Goal: Task Accomplishment & Management: Manage account settings

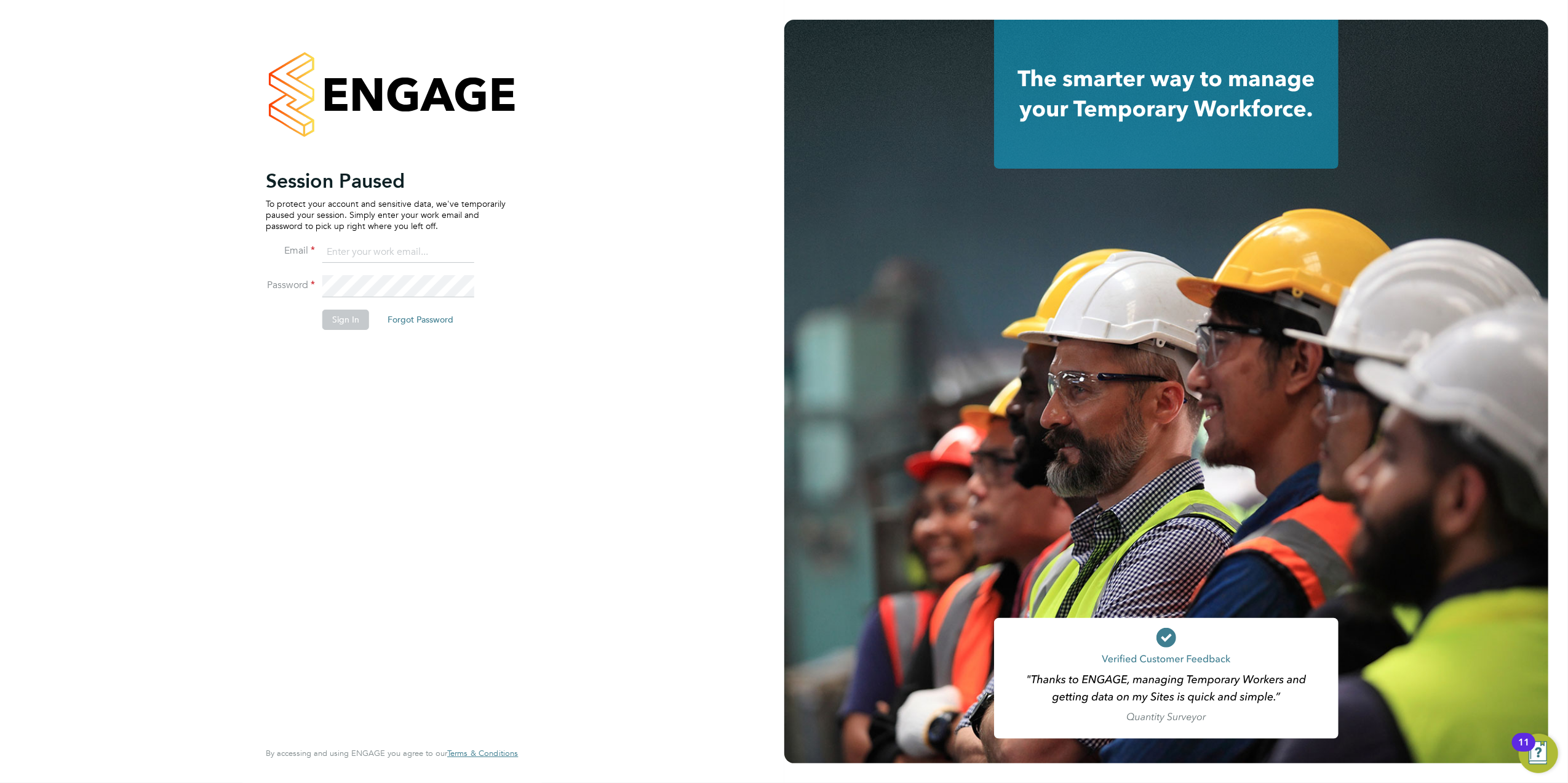
type input "tomnewton@itsconstruction.co.uk"
click at [345, 318] on button "Sign In" at bounding box center [346, 319] width 46 height 20
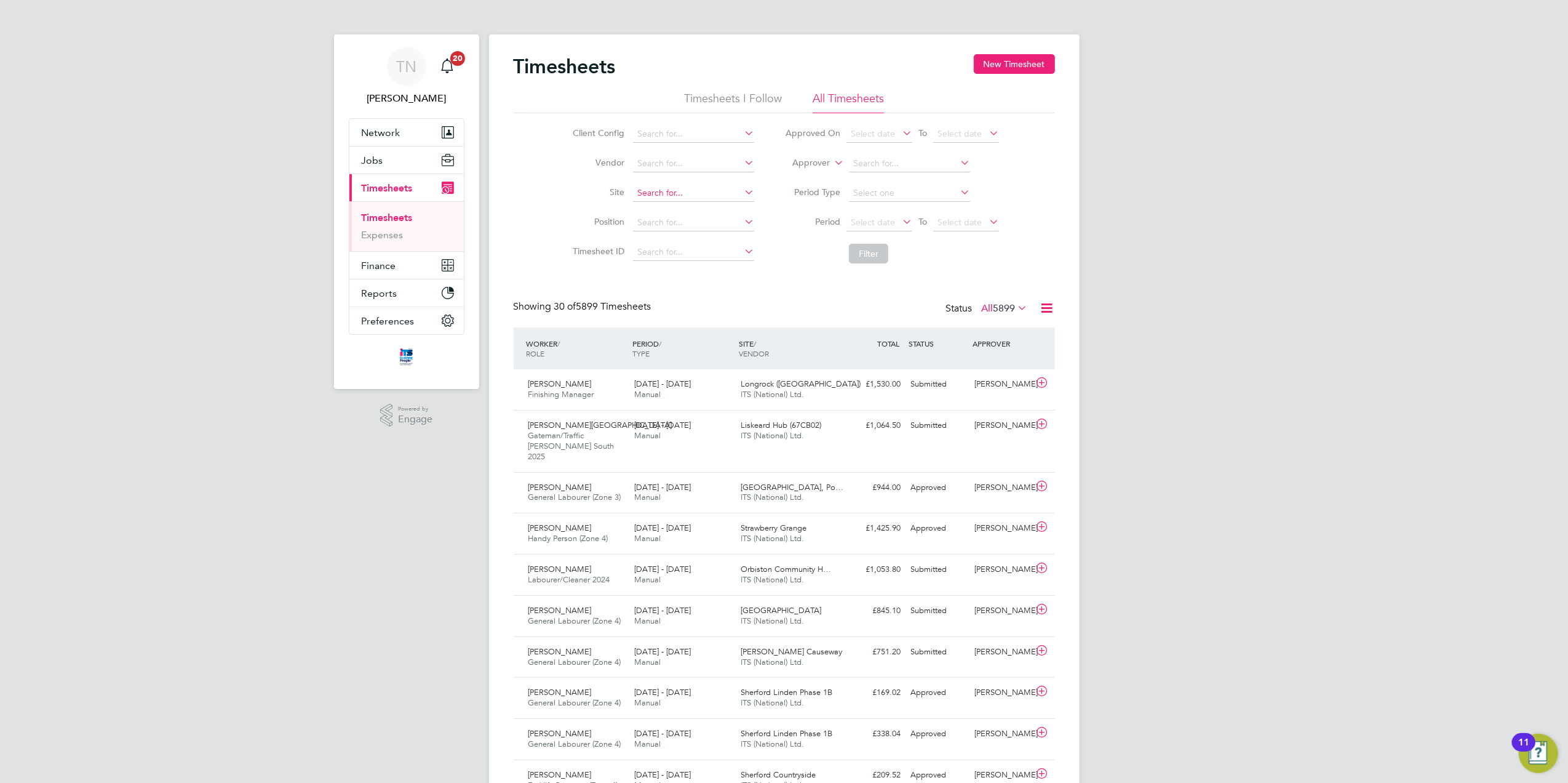
click at [653, 194] on input at bounding box center [694, 193] width 121 height 17
click at [667, 205] on b "Drakelow" at bounding box center [657, 210] width 39 height 11
type input "Drakelow Riverside"
click at [862, 255] on button "Filter" at bounding box center [868, 253] width 39 height 20
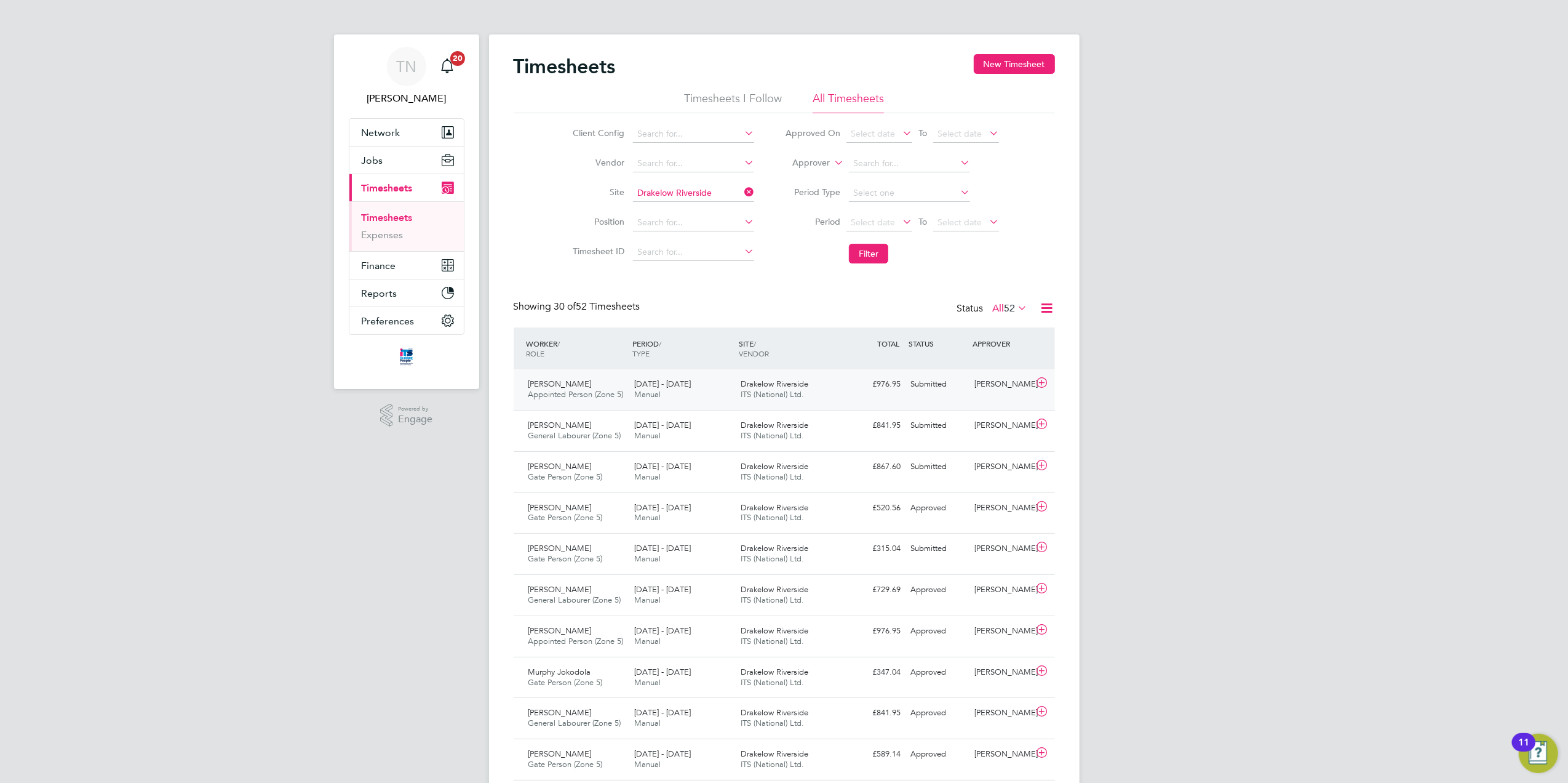
click at [970, 394] on div "[PERSON_NAME]" at bounding box center [1001, 383] width 64 height 21
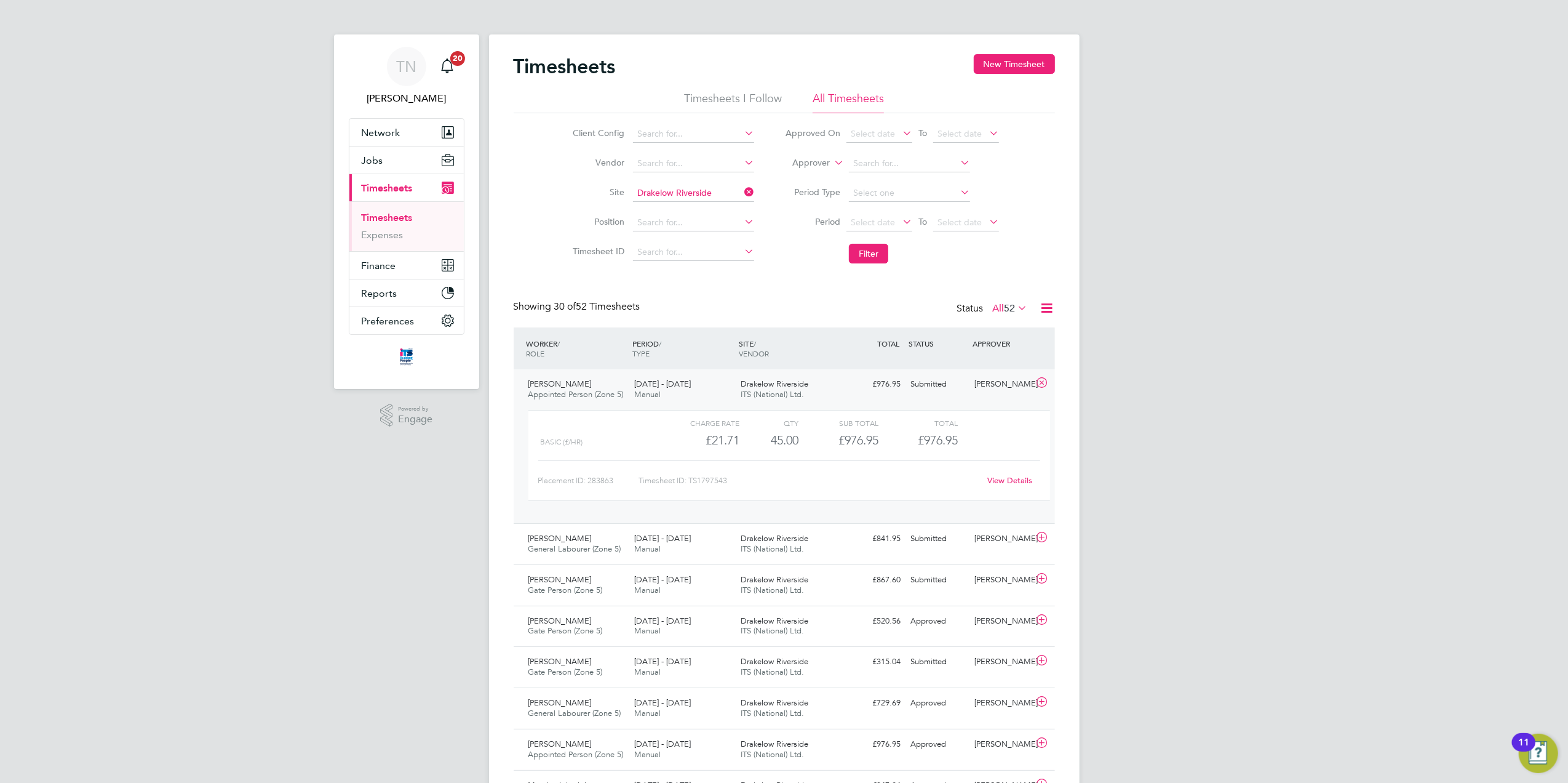
click at [997, 476] on link "View Details" at bounding box center [1009, 481] width 45 height 11
click at [742, 191] on icon at bounding box center [742, 192] width 0 height 17
click at [703, 194] on input at bounding box center [694, 193] width 121 height 17
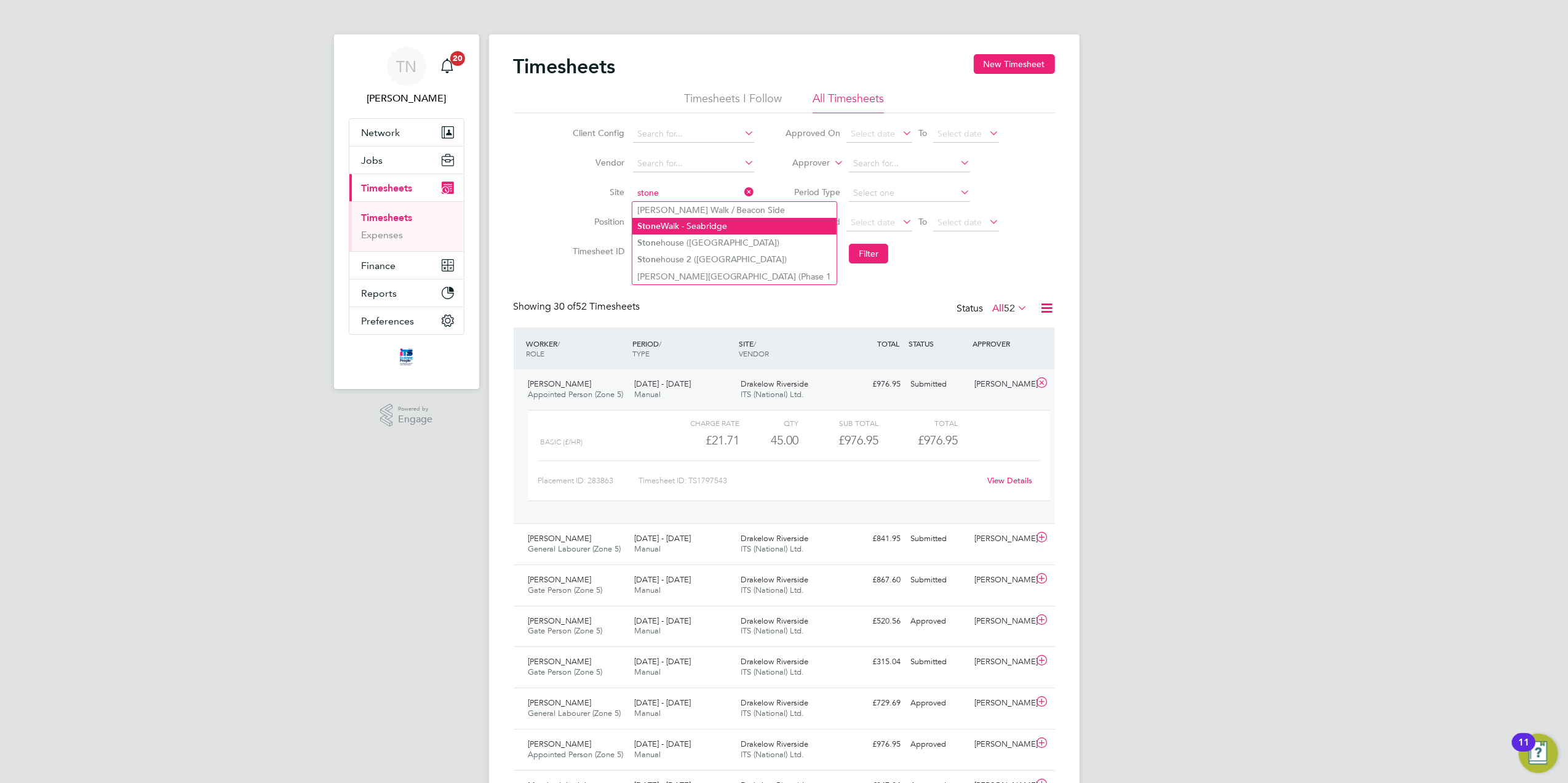
click at [731, 225] on li "Stone Walk - Seabridge" at bounding box center [734, 226] width 204 height 17
type input "Stone Walk - Seabridge"
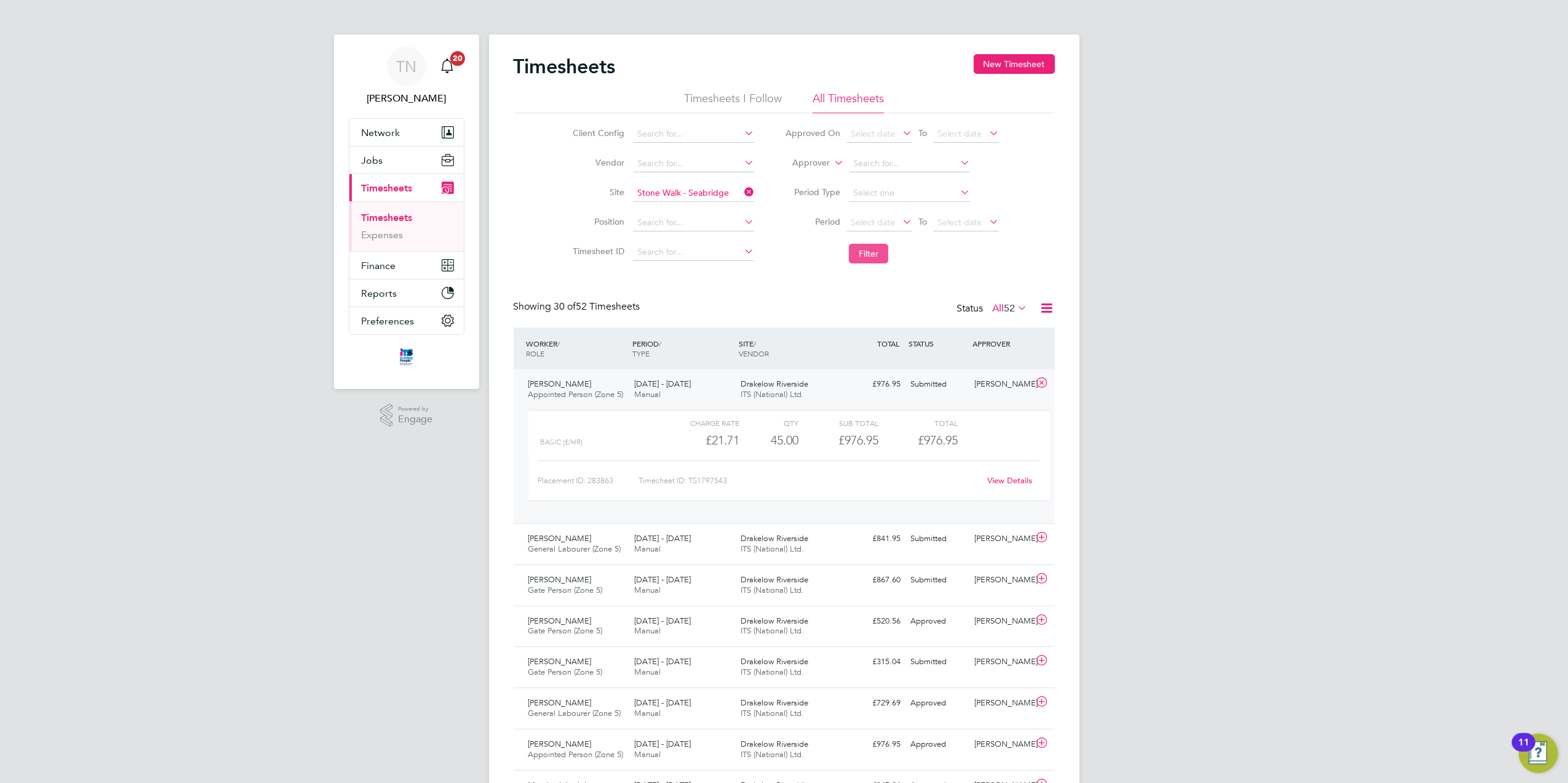
click at [887, 255] on button "Filter" at bounding box center [868, 253] width 39 height 20
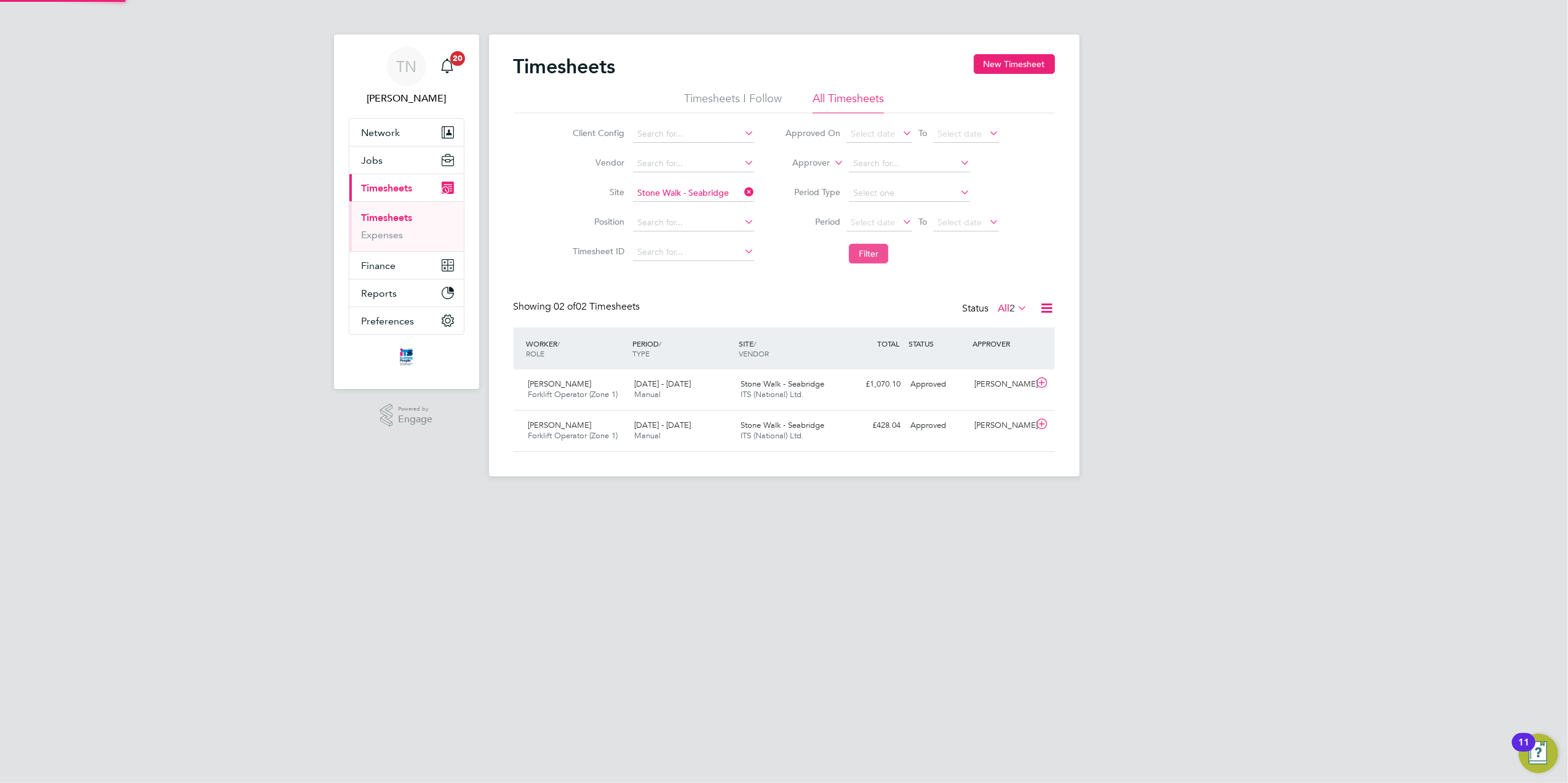
scroll to position [30, 107]
click at [815, 384] on span "Stone Walk - Seabridge" at bounding box center [783, 383] width 84 height 11
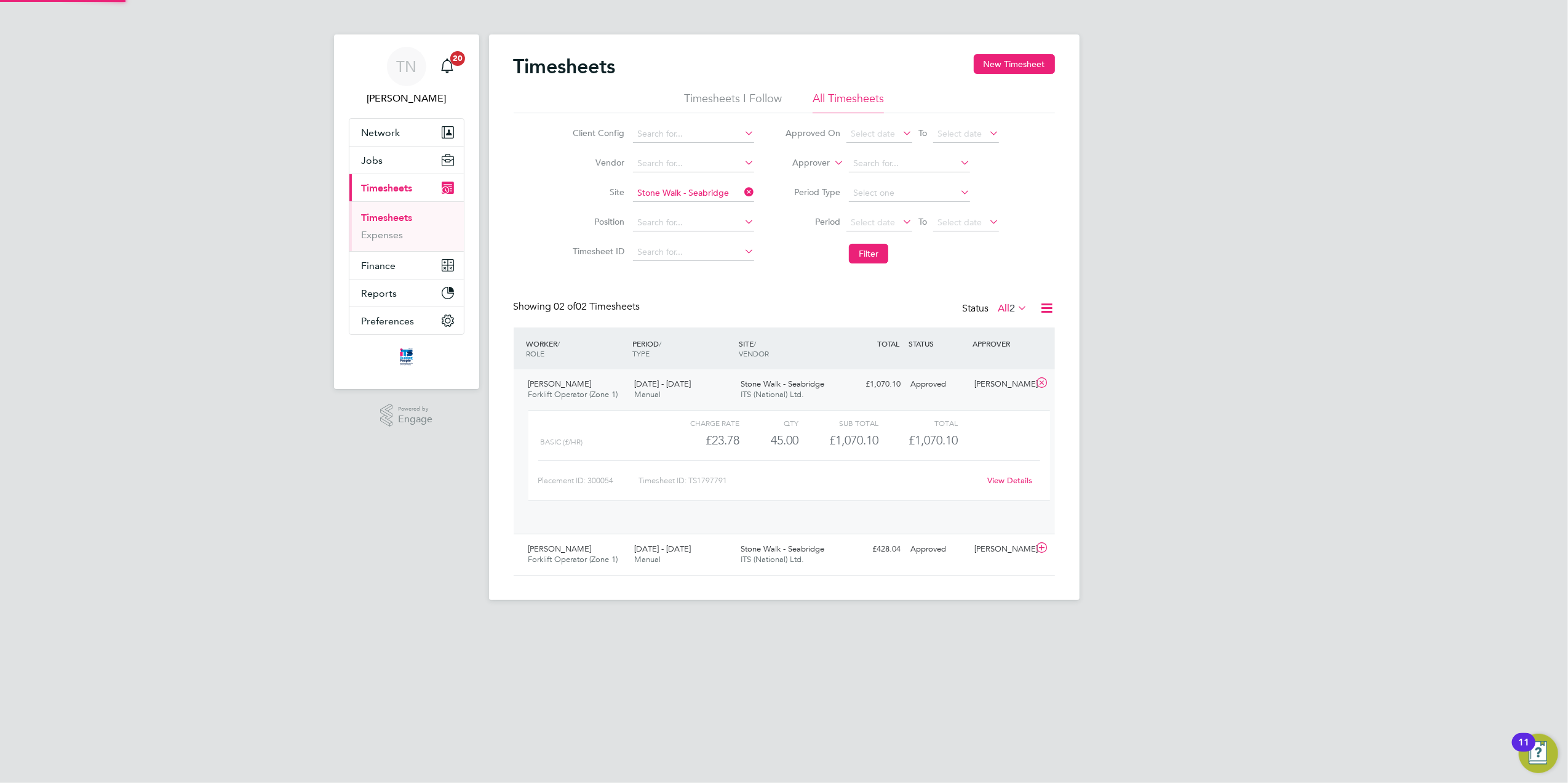
scroll to position [21, 119]
click at [1129, 609] on html "TN [PERSON_NAME] Notifications 20 Applications: Network Team Members Businesses…" at bounding box center [784, 304] width 1568 height 609
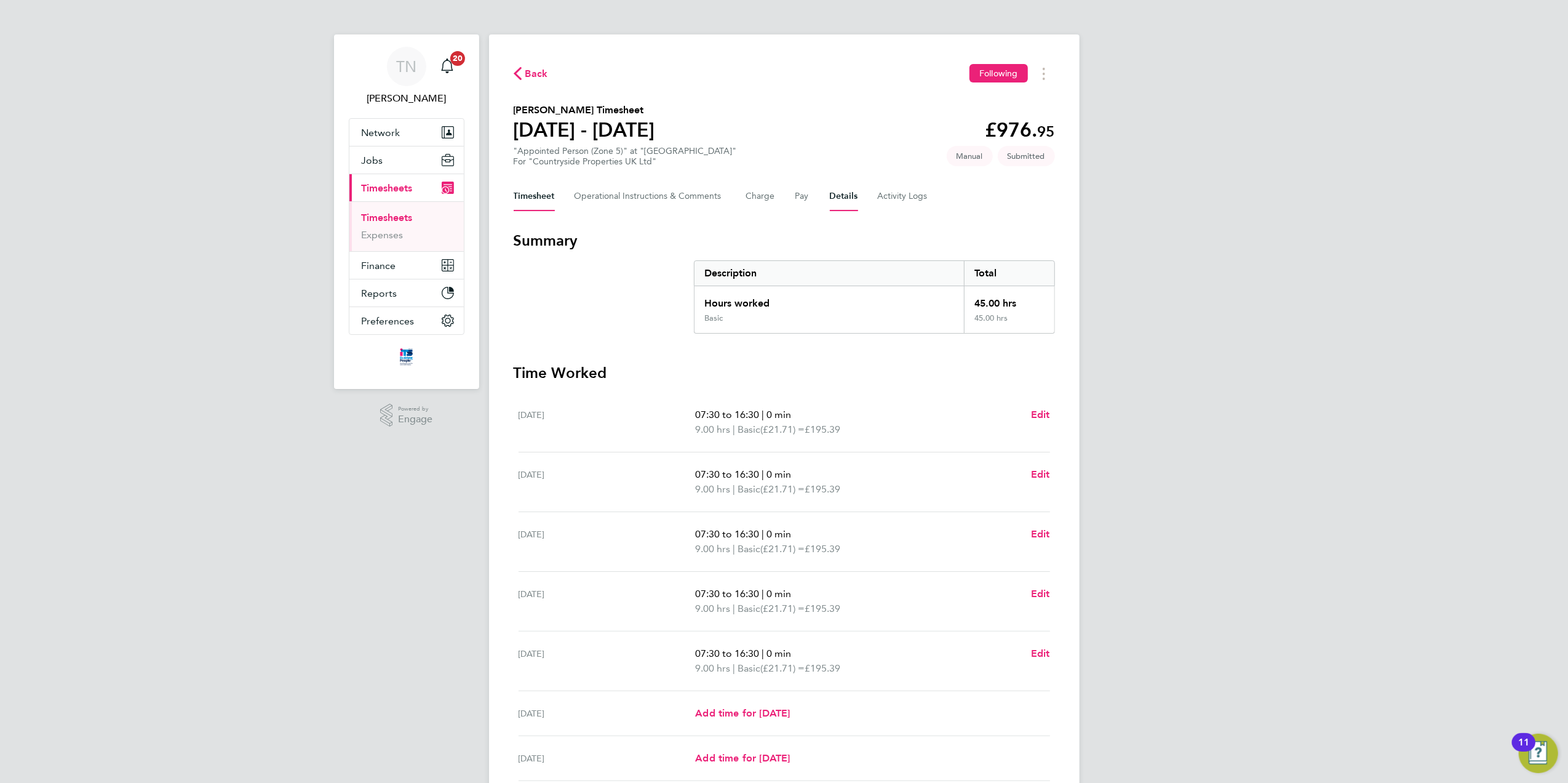
click at [847, 200] on button "Details" at bounding box center [844, 196] width 29 height 29
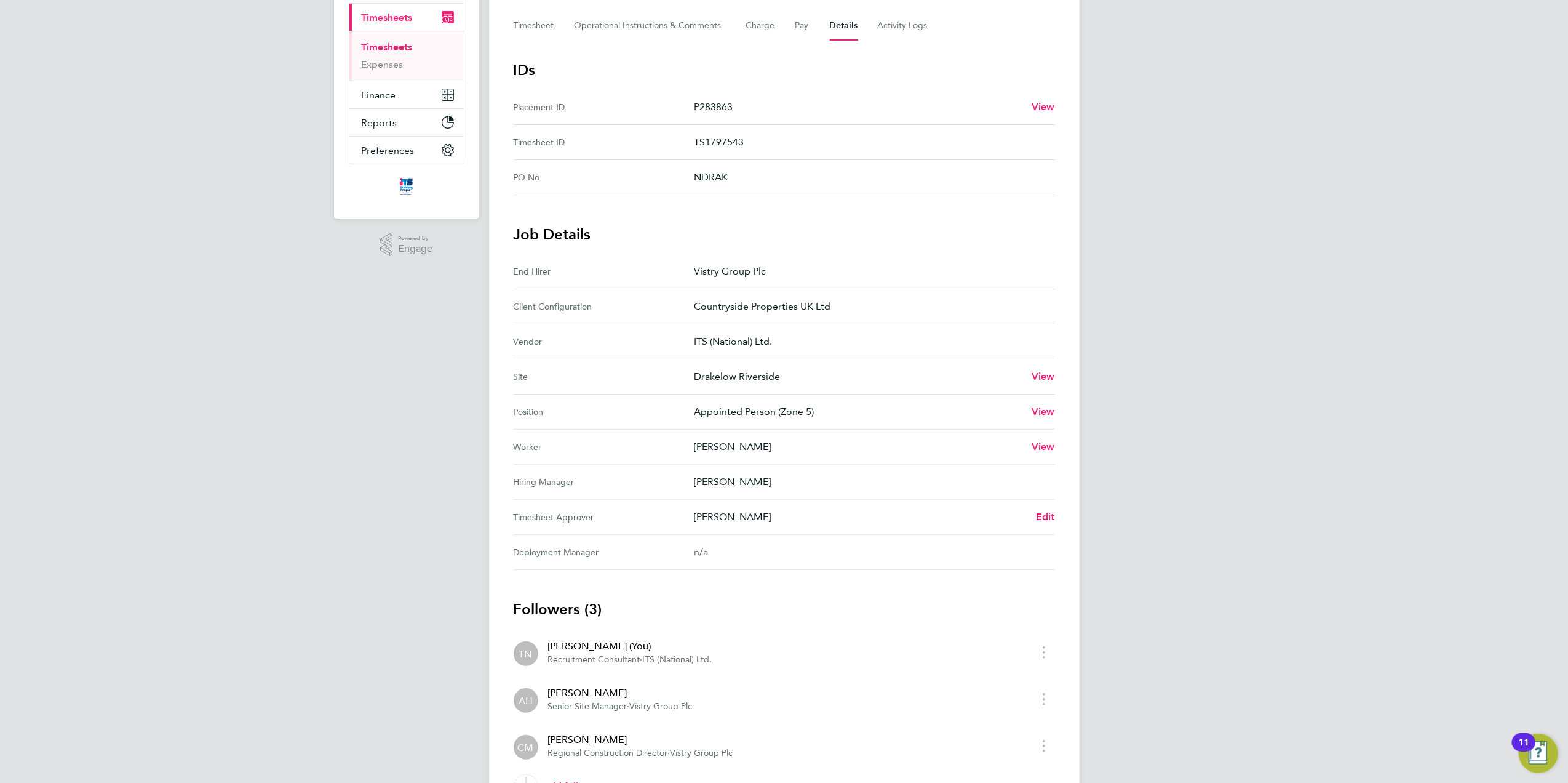
scroll to position [185, 0]
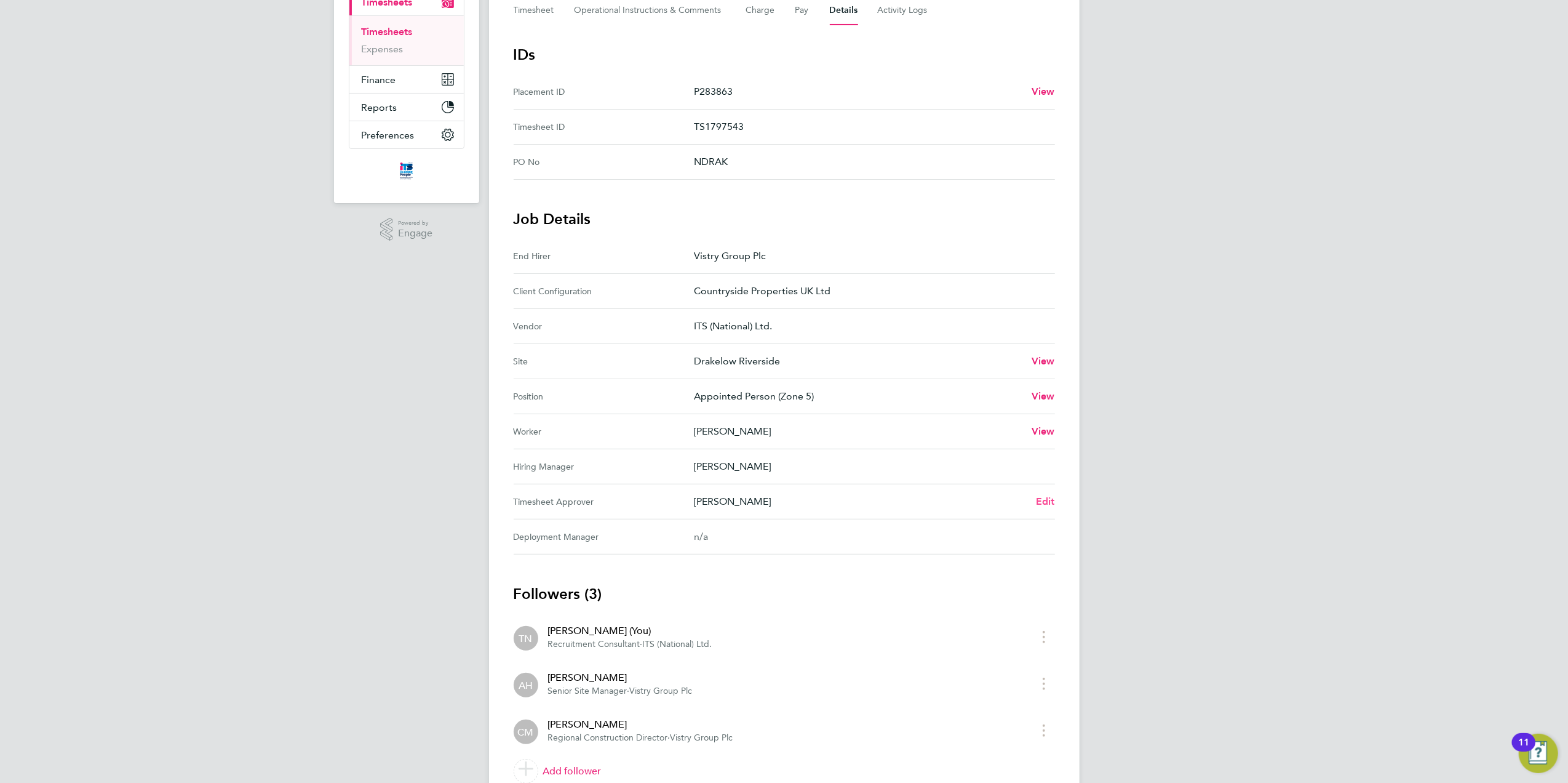
click at [1042, 500] on span "Edit" at bounding box center [1045, 500] width 19 height 12
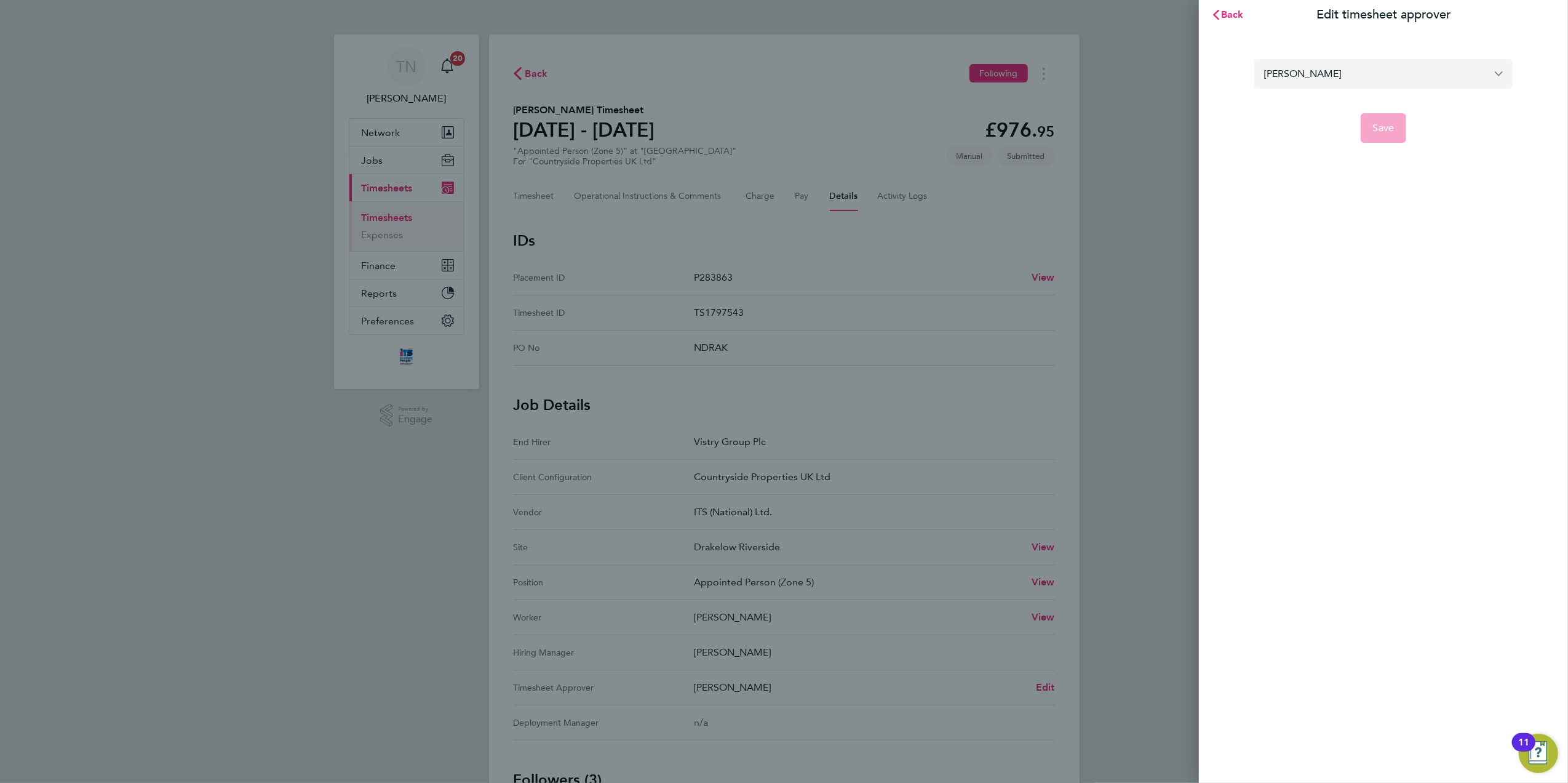
click at [1319, 78] on input "[PERSON_NAME]" at bounding box center [1383, 73] width 259 height 29
click at [1334, 101] on li "[PERSON_NAME]" at bounding box center [1383, 103] width 259 height 30
type input "[PERSON_NAME]"
click at [1390, 128] on span "Save" at bounding box center [1383, 128] width 21 height 12
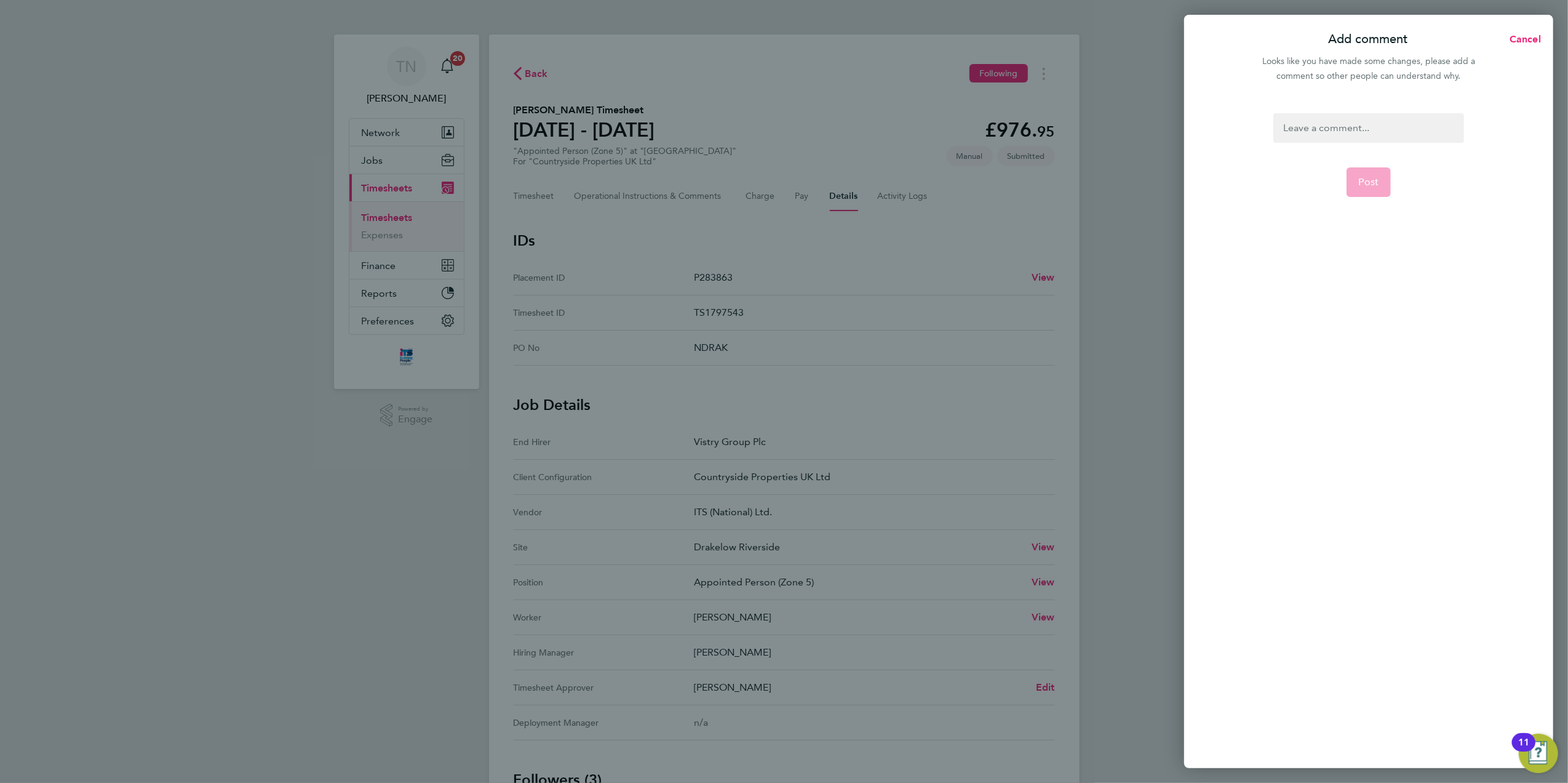
click at [1387, 128] on div at bounding box center [1367, 128] width 190 height 29
click at [1359, 128] on div at bounding box center [1367, 128] width 190 height 29
click at [1364, 181] on span "Post" at bounding box center [1368, 182] width 21 height 12
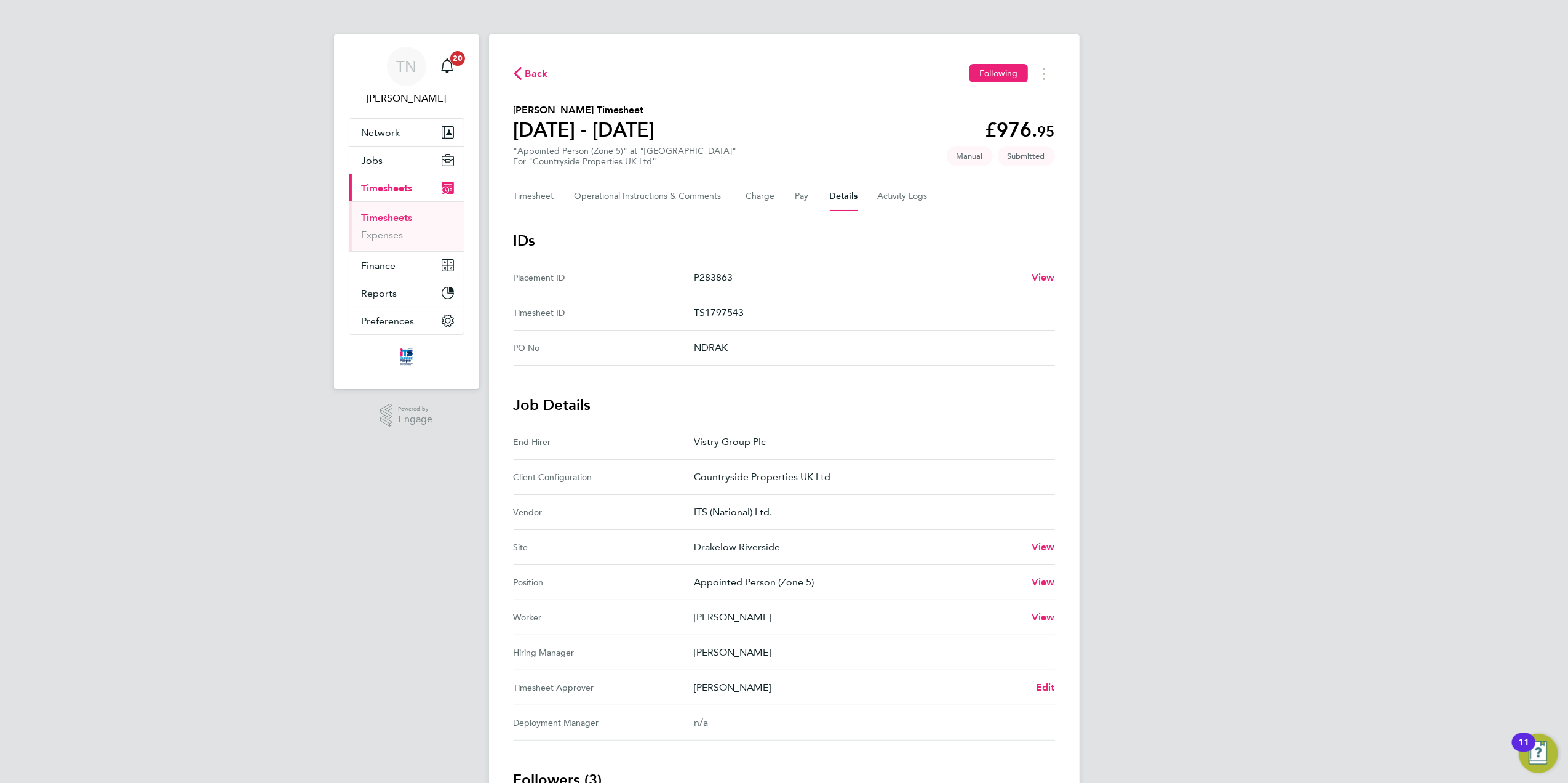
click at [522, 70] on span "Back" at bounding box center [530, 72] width 35 height 12
